Goal: Find specific page/section: Find specific page/section

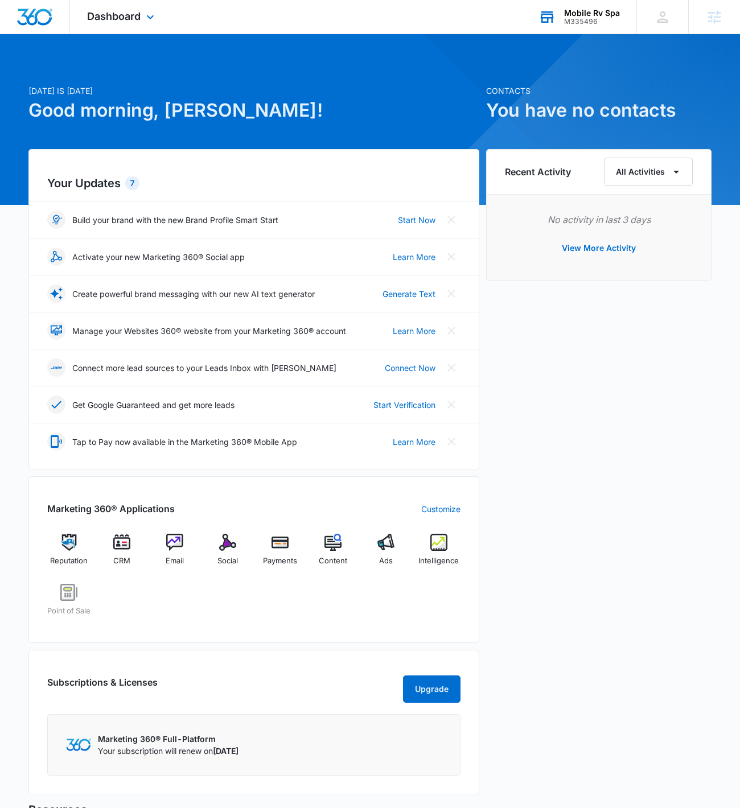
click at [587, 12] on div "Mobile Rv Spa" at bounding box center [592, 13] width 56 height 9
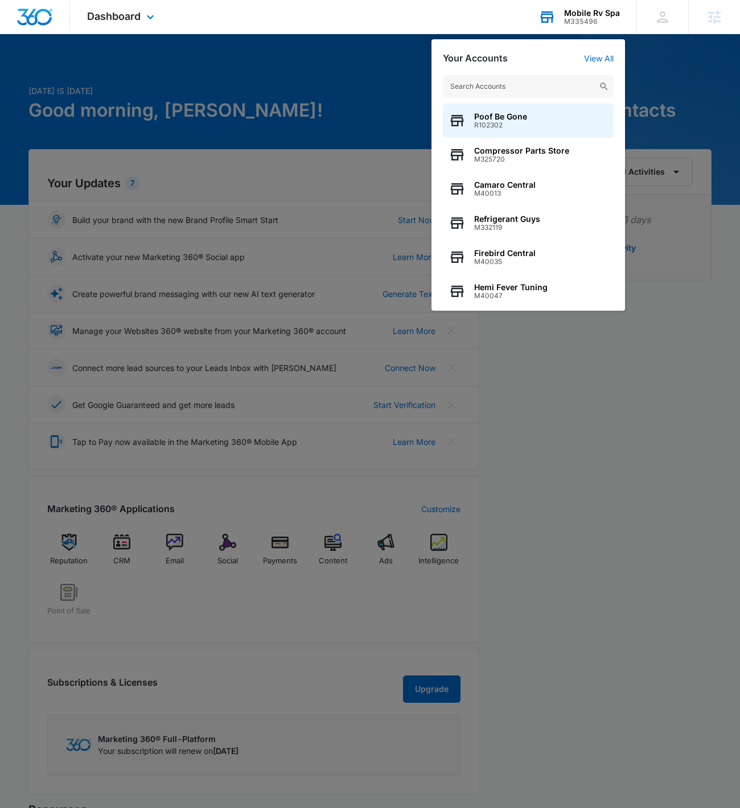
click at [600, 48] on div "Your Accounts View All Poof Be Gone R102302 Compressor Parts Store M325720 Cama…" at bounding box center [527, 174] width 193 height 271
click at [601, 55] on link "View All" at bounding box center [599, 58] width 30 height 10
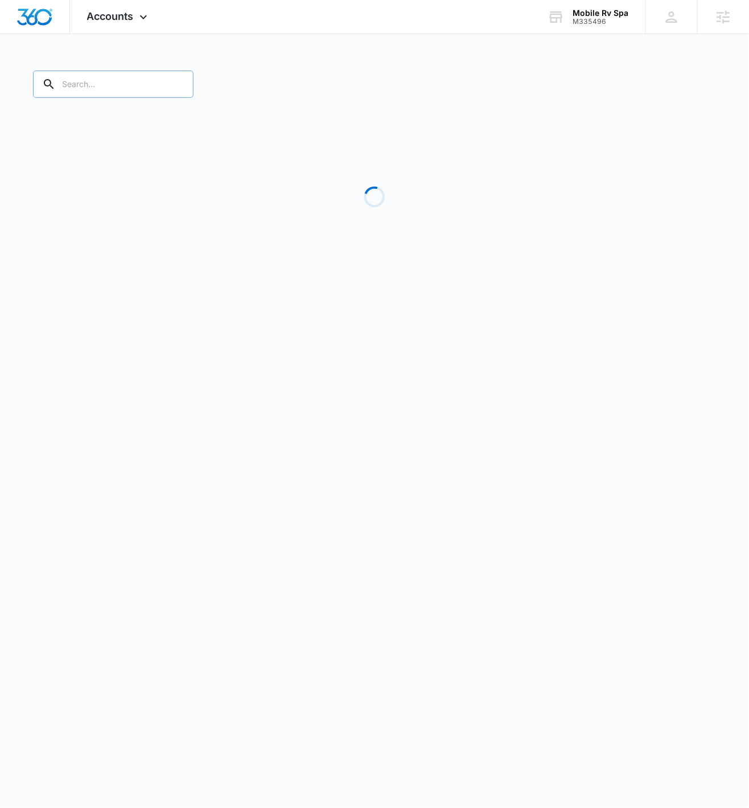
click at [110, 90] on input "text" at bounding box center [113, 84] width 160 height 27
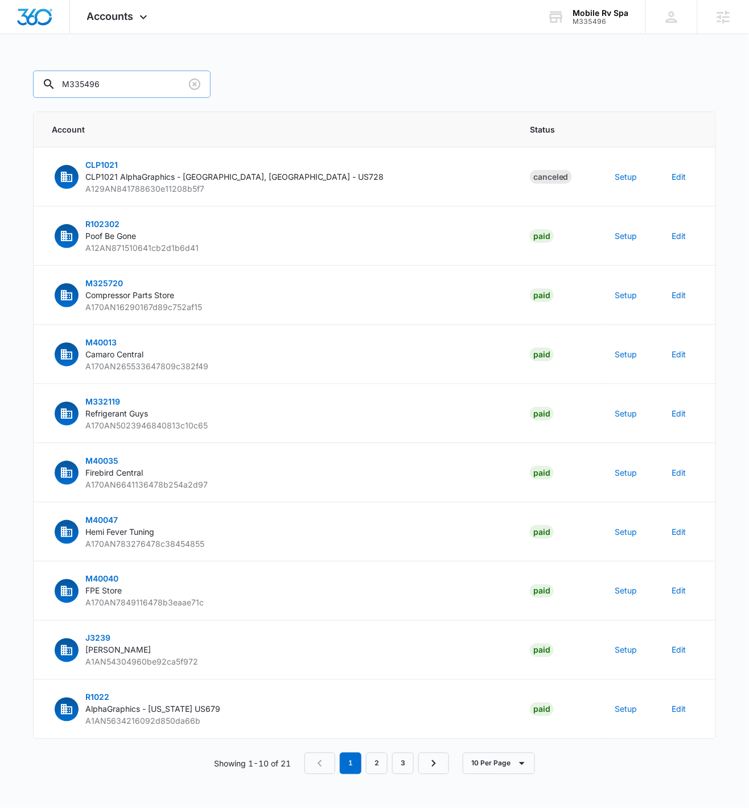
type input "M335496"
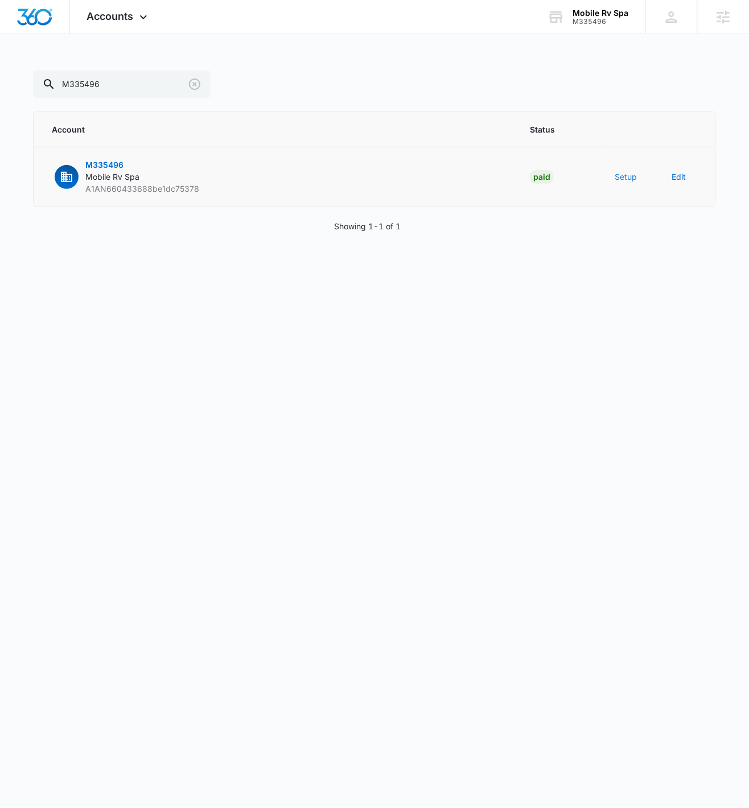
click at [626, 172] on button "Setup" at bounding box center [626, 177] width 22 height 12
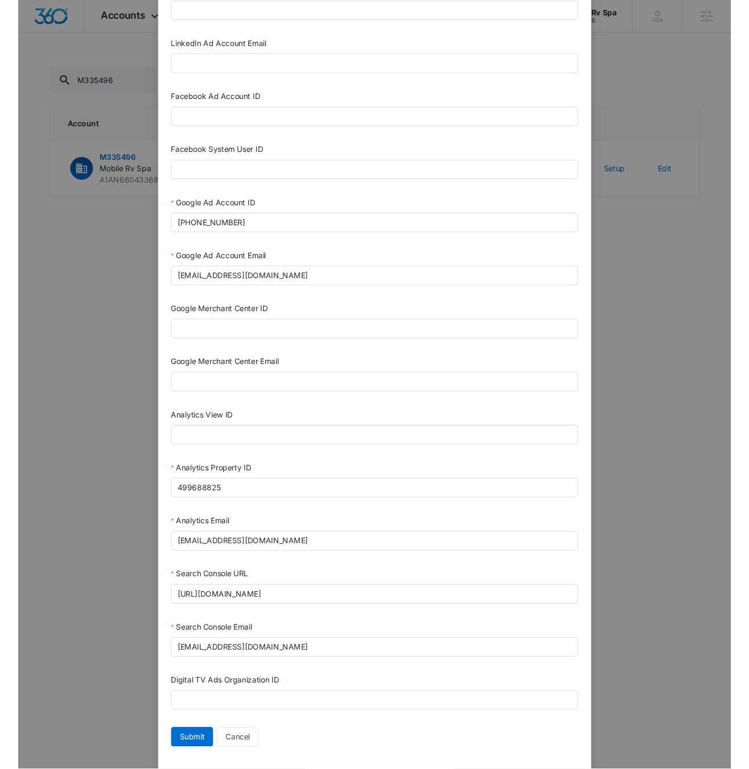
scroll to position [208, 0]
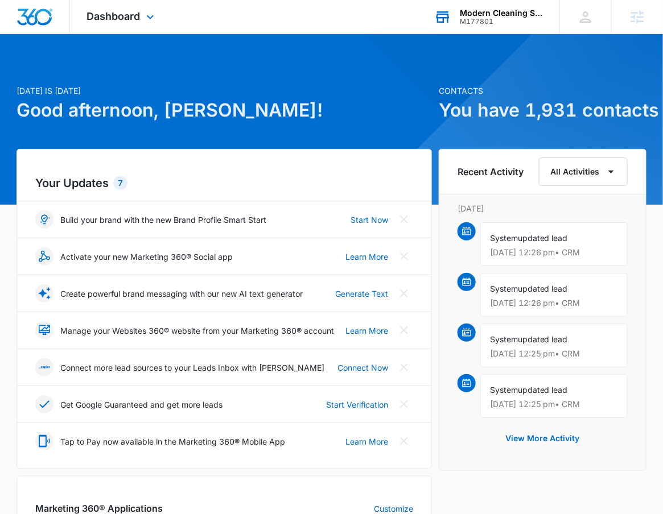
click at [523, 18] on div "M177801" at bounding box center [501, 22] width 83 height 8
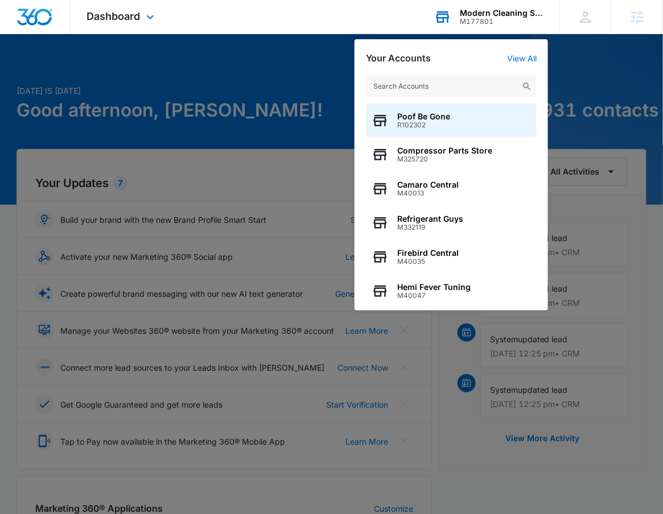
click at [523, 64] on div "Poof Be Gone R102302 Compressor Parts Store M325720 Camaro Central M40013 Refri…" at bounding box center [450, 187] width 193 height 247
click at [528, 59] on link "View All" at bounding box center [522, 58] width 30 height 10
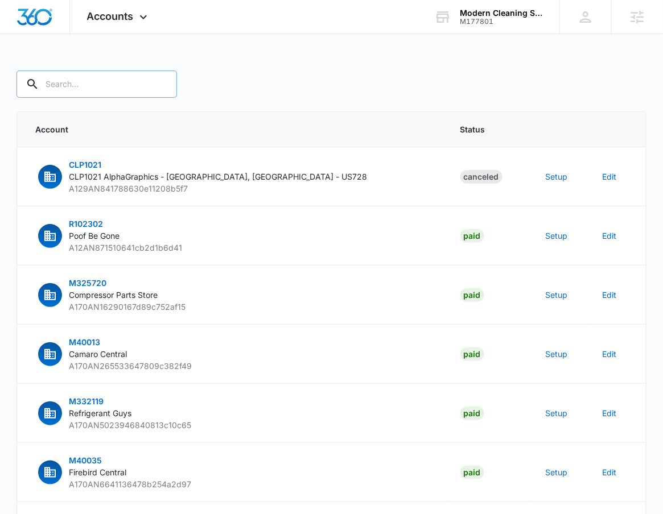
click at [73, 94] on input "text" at bounding box center [97, 84] width 160 height 27
type input "M177801"
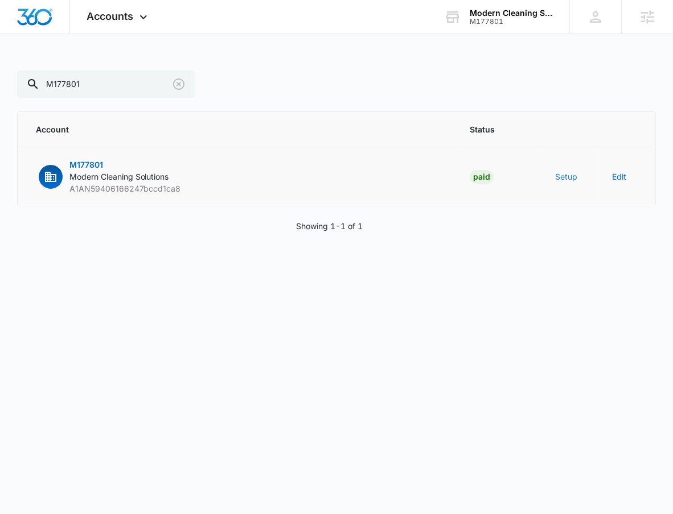
click at [570, 178] on button "Setup" at bounding box center [566, 177] width 22 height 12
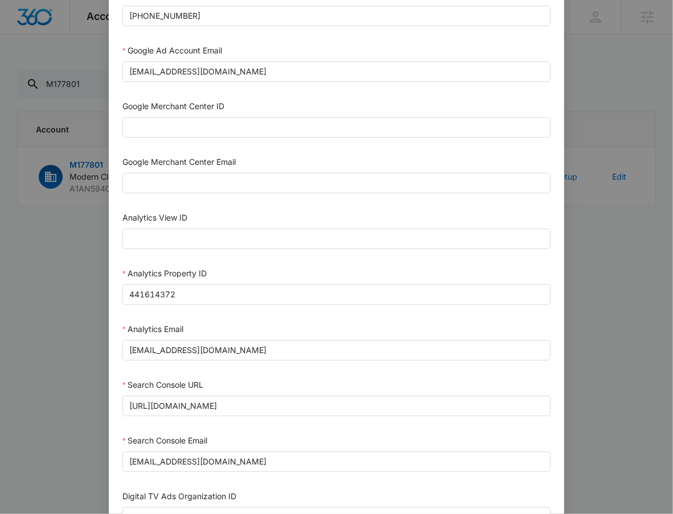
scroll to position [446, 0]
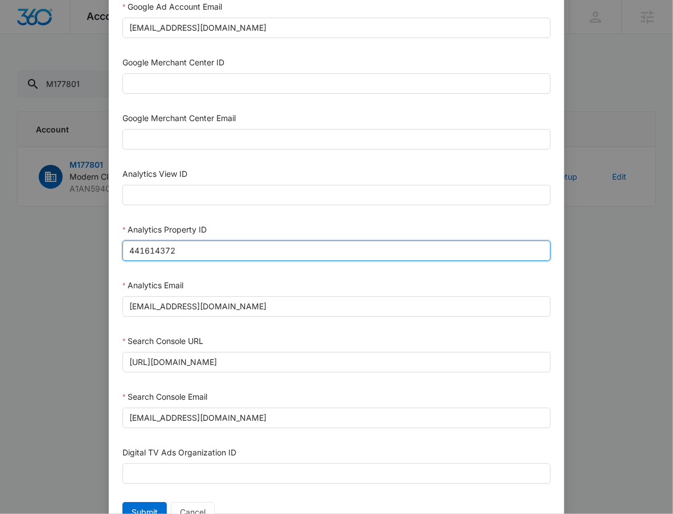
click at [212, 251] on input "441614372" at bounding box center [336, 251] width 428 height 20
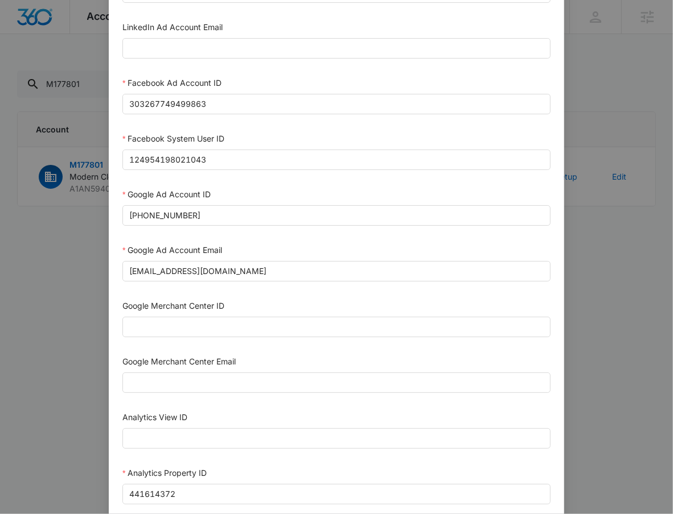
scroll to position [0, 0]
